Goal: Use online tool/utility: Utilize a website feature to perform a specific function

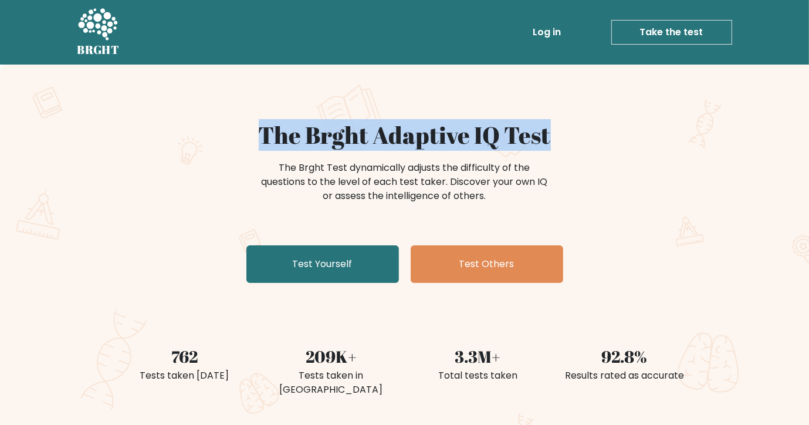
drag, startPoint x: 573, startPoint y: 137, endPoint x: 255, endPoint y: 124, distance: 318.9
click at [255, 124] on h1 "The Brght Adaptive IQ Test" at bounding box center [405, 135] width 573 height 28
copy h1 "The Brght Adaptive IQ Test"
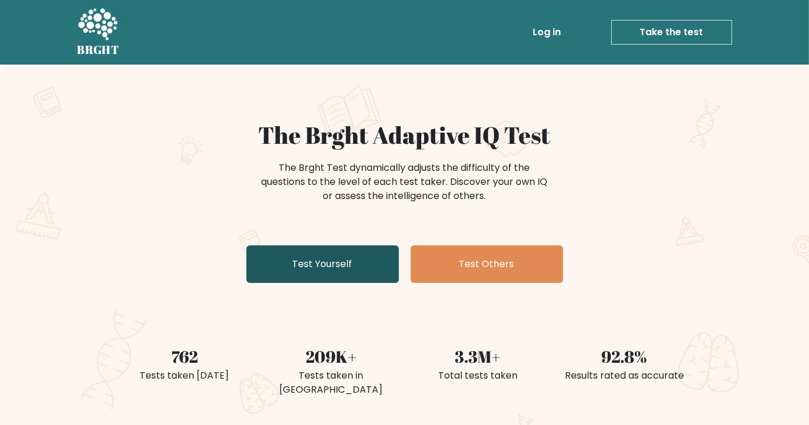
click at [363, 261] on link "Test Yourself" at bounding box center [322, 264] width 153 height 38
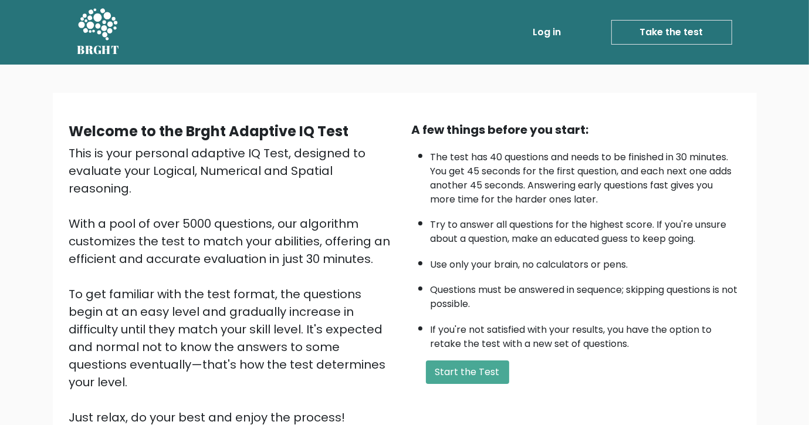
scroll to position [113, 0]
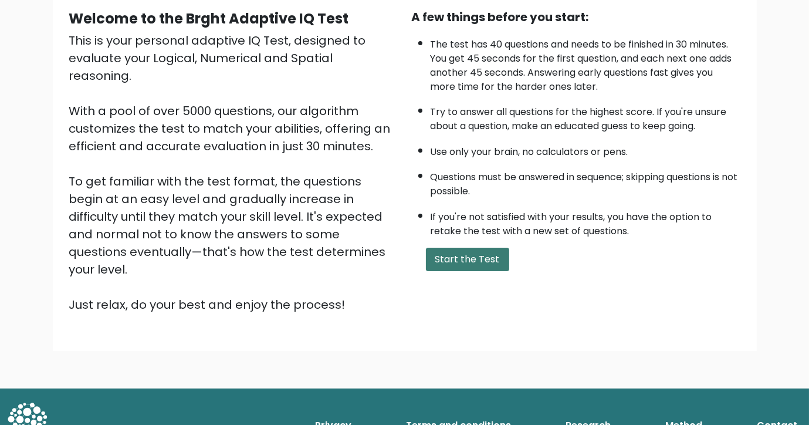
click at [469, 259] on button "Start the Test" at bounding box center [467, 259] width 83 height 23
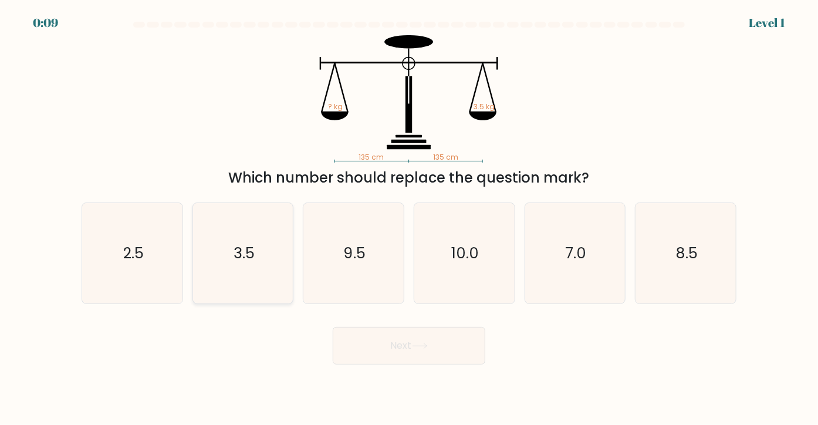
click at [280, 250] on icon "3.5" at bounding box center [243, 253] width 100 height 100
click at [409, 218] on input "b. 3.5" at bounding box center [409, 215] width 1 height 6
radio input "true"
click at [384, 341] on button "Next" at bounding box center [409, 346] width 153 height 38
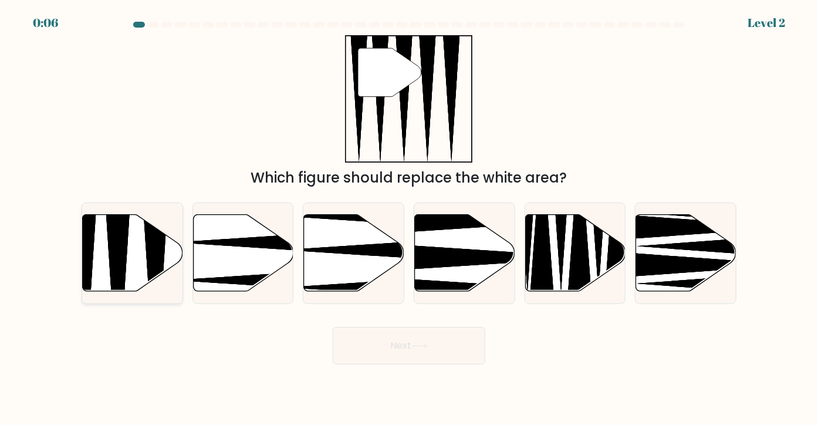
click at [149, 263] on icon at bounding box center [156, 294] width 26 height 199
click at [409, 218] on input "a." at bounding box center [409, 215] width 1 height 6
radio input "true"
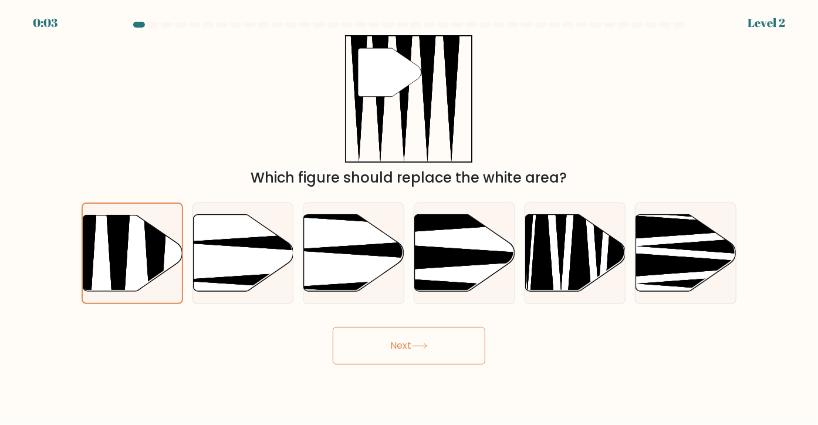
click at [403, 340] on button "Next" at bounding box center [409, 346] width 153 height 38
